Goal: Register for event/course

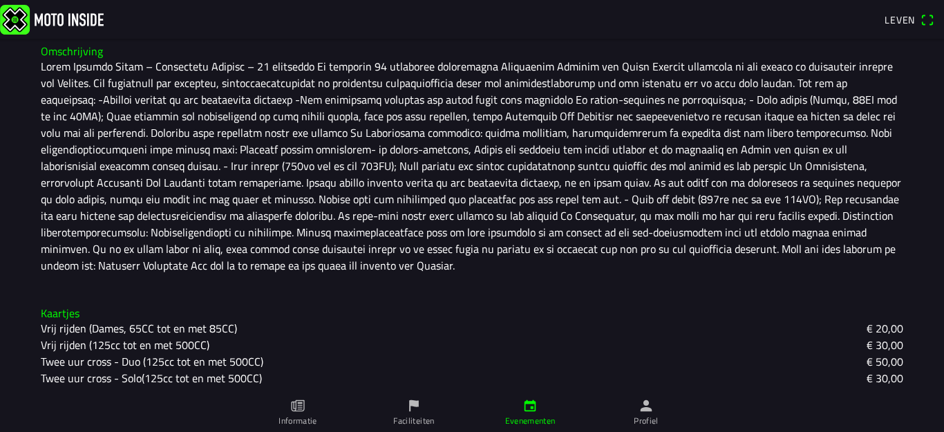
scroll to position [358, 0]
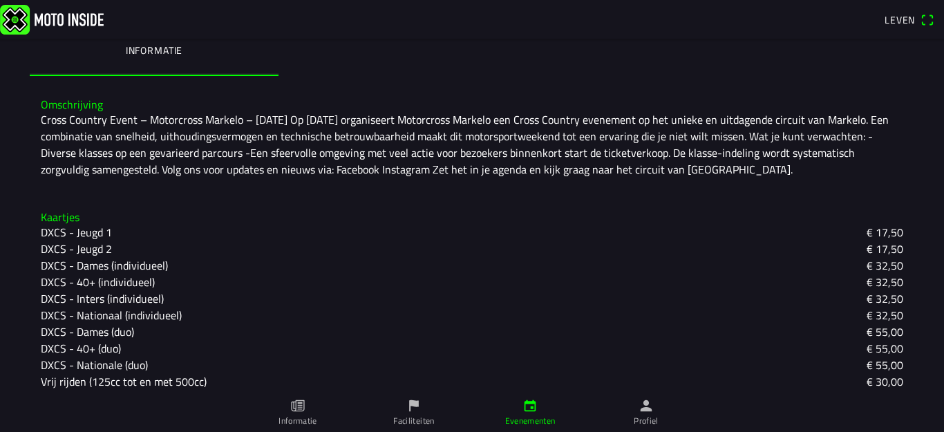
scroll to position [281, 0]
